Goal: Information Seeking & Learning: Learn about a topic

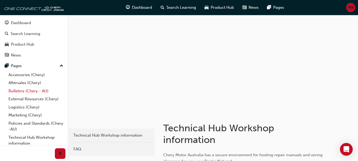
click at [26, 89] on link "Bulletins (Chery - AU)" at bounding box center [35, 91] width 59 height 8
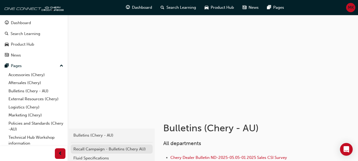
scroll to position [106, 0]
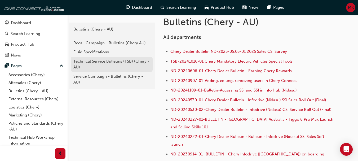
click at [84, 63] on div "Technical Service Bulletins (TSB) (Chery - AU)" at bounding box center [111, 64] width 77 height 12
